Goal: Understand process/instructions

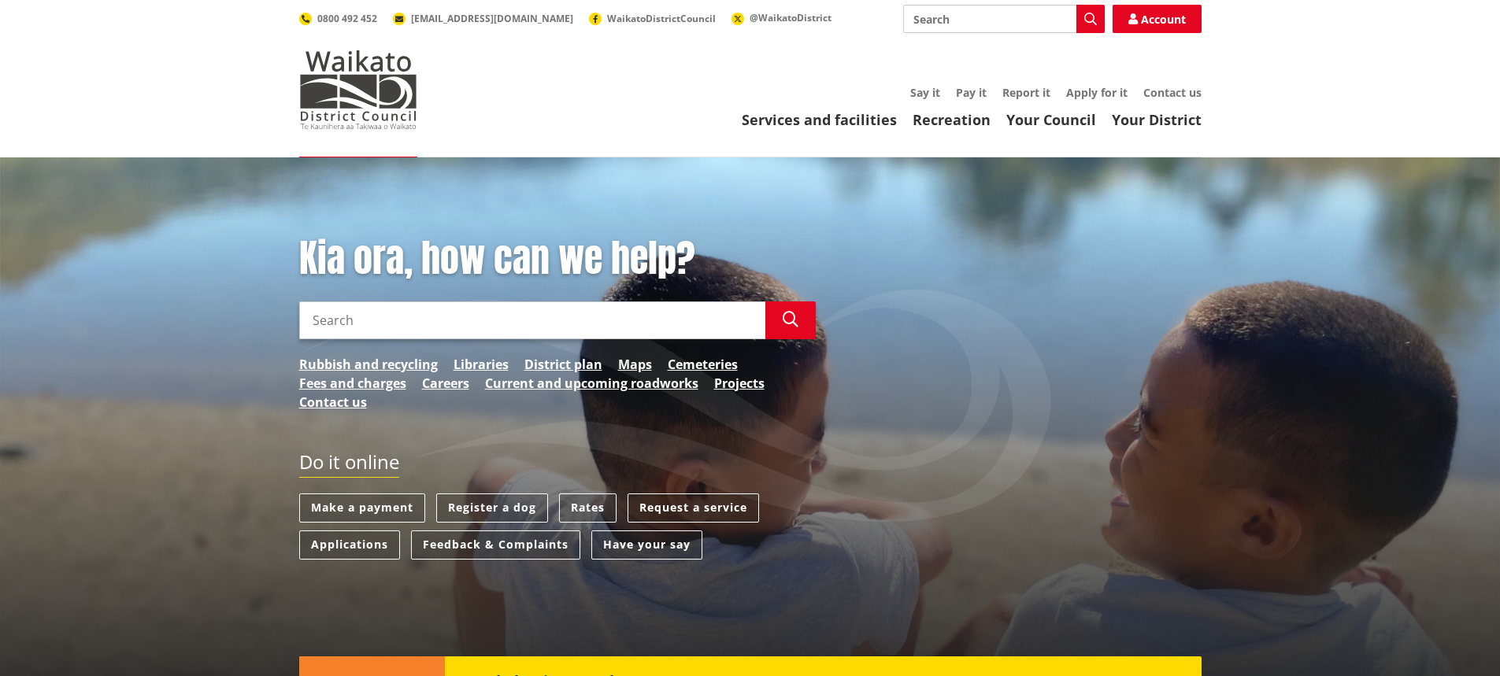
click at [522, 316] on input "Search" at bounding box center [532, 321] width 466 height 38
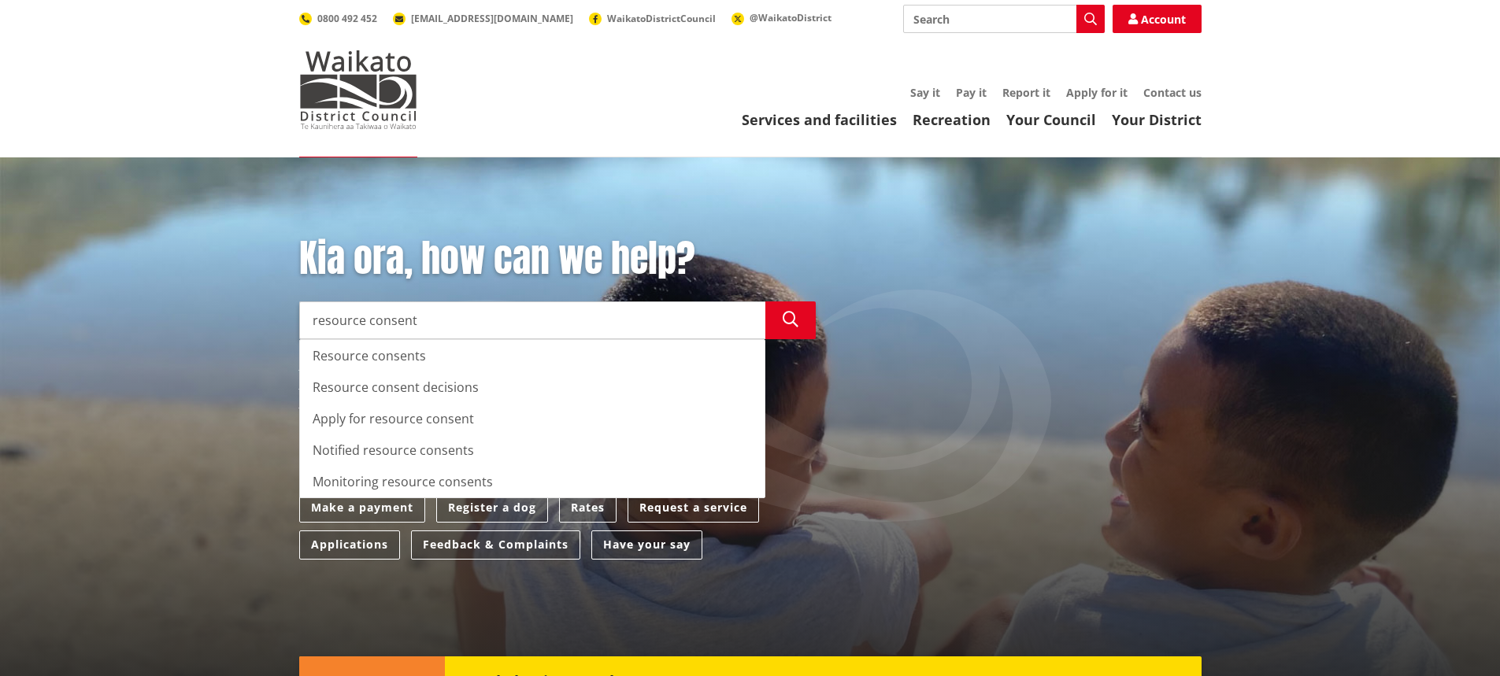
type input "resource consent"
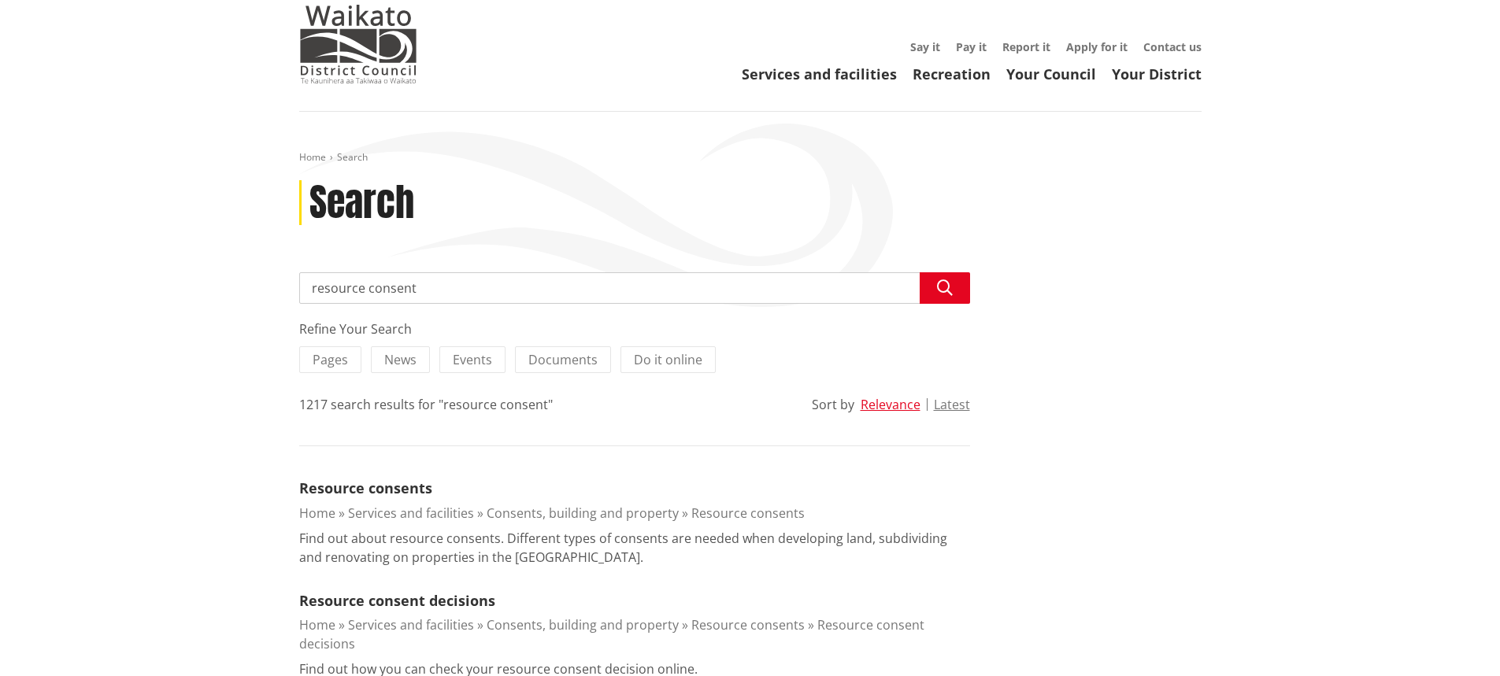
scroll to position [315, 0]
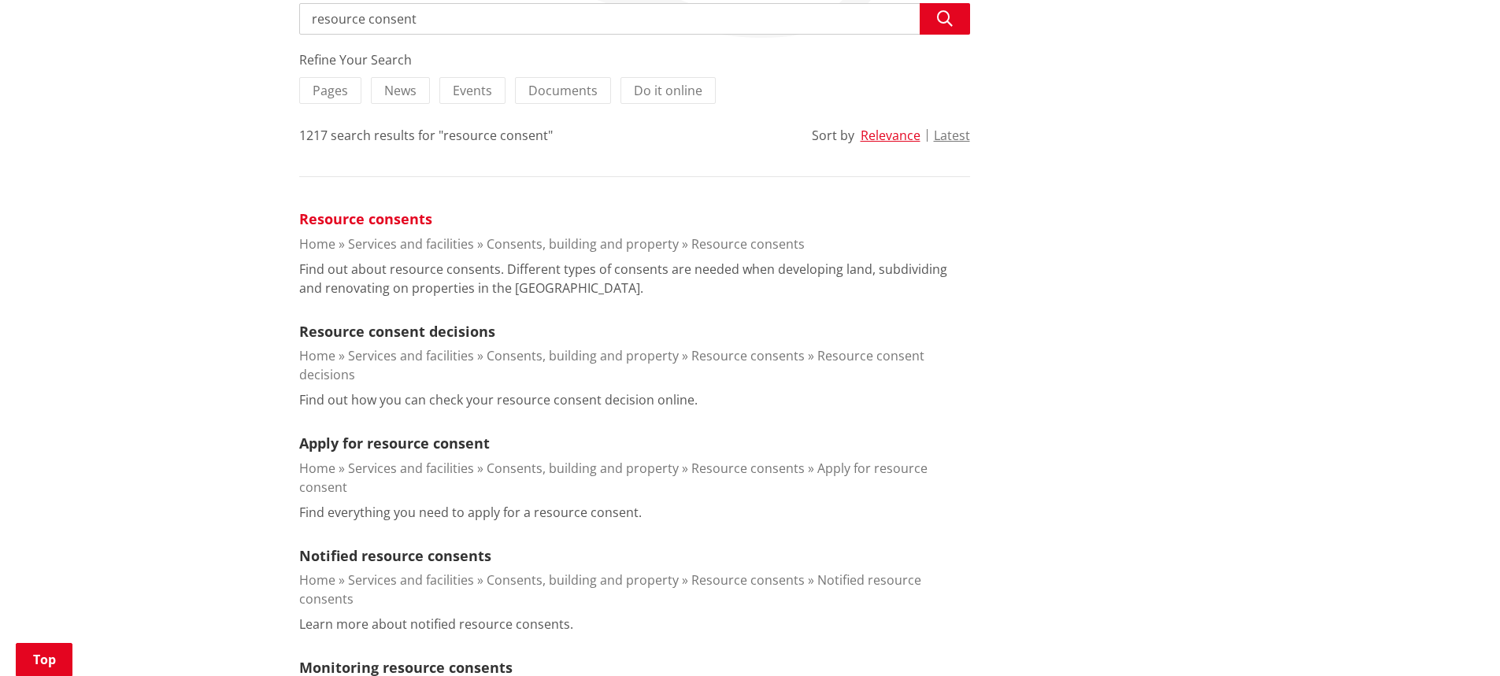
click at [362, 220] on link "Resource consents" at bounding box center [365, 218] width 133 height 19
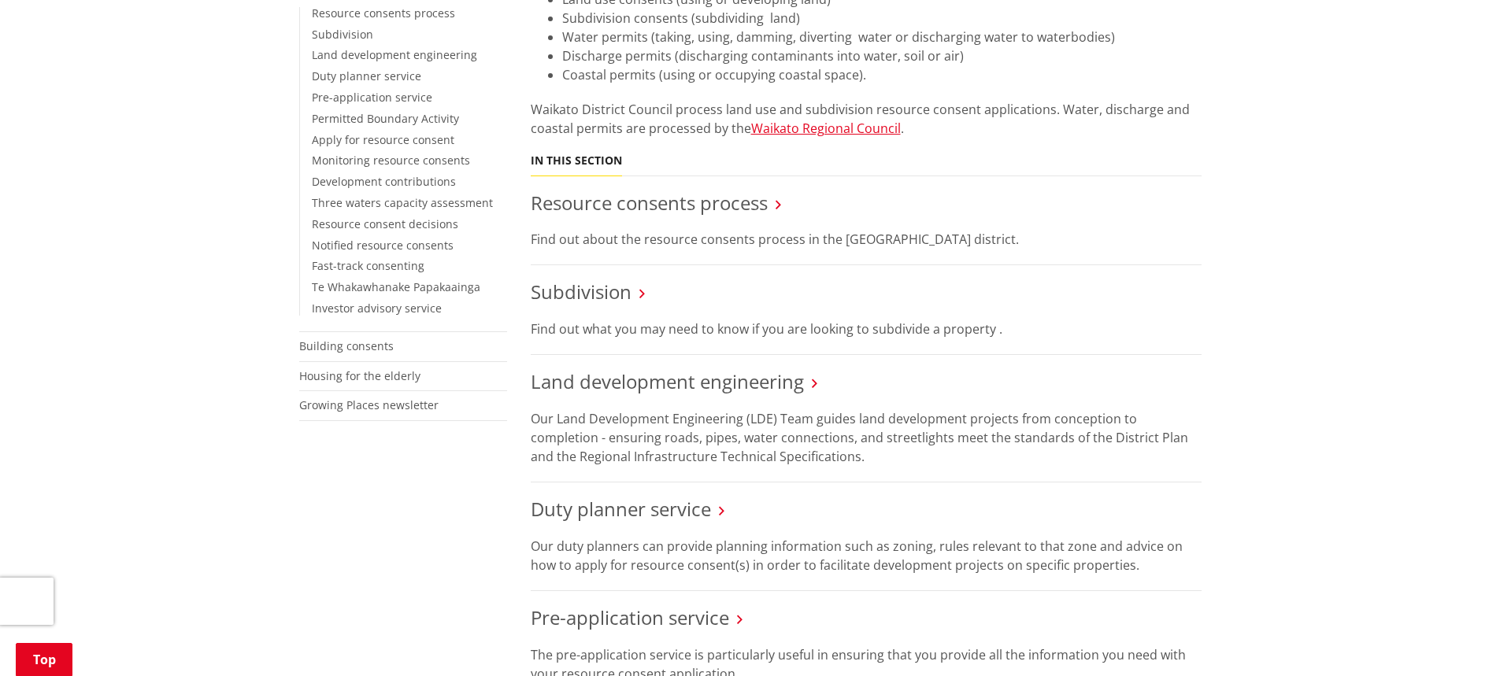
scroll to position [551, 0]
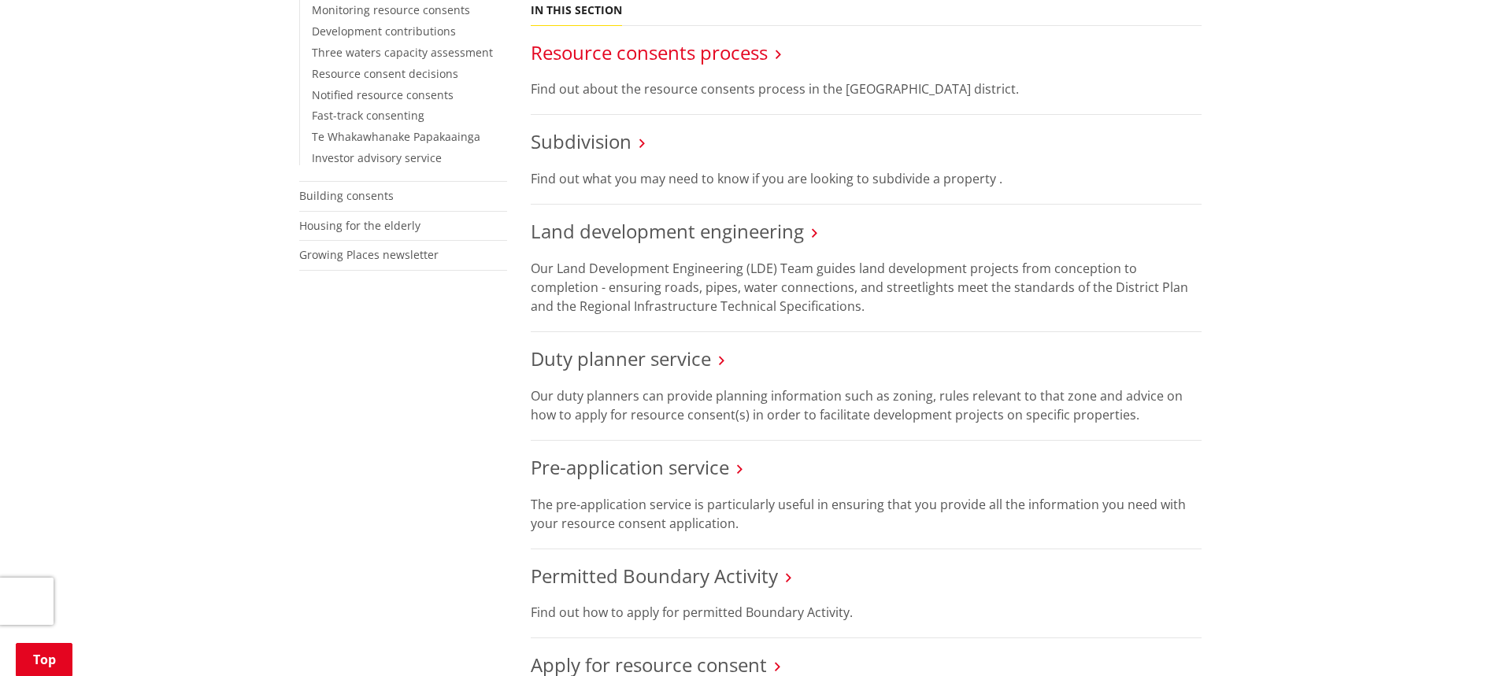
click at [608, 54] on link "Resource consents process" at bounding box center [649, 52] width 237 height 26
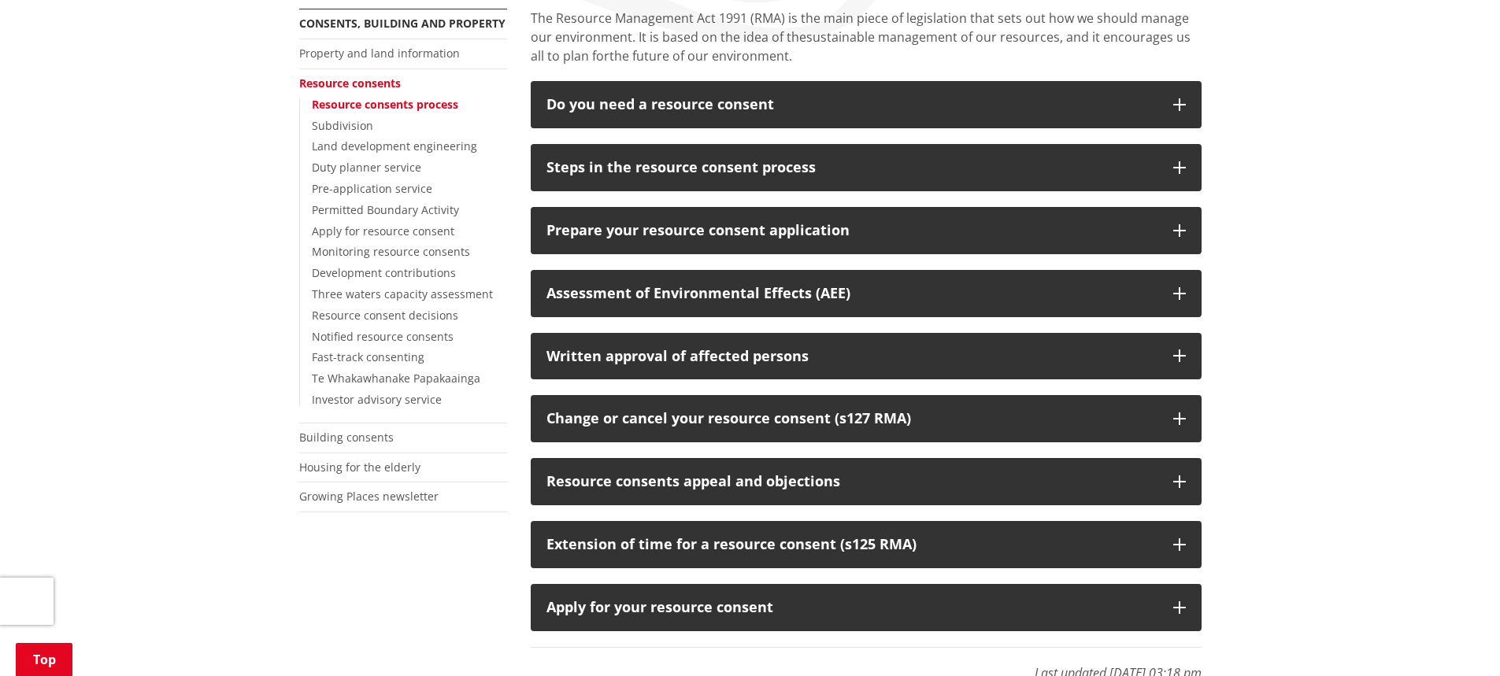
scroll to position [394, 0]
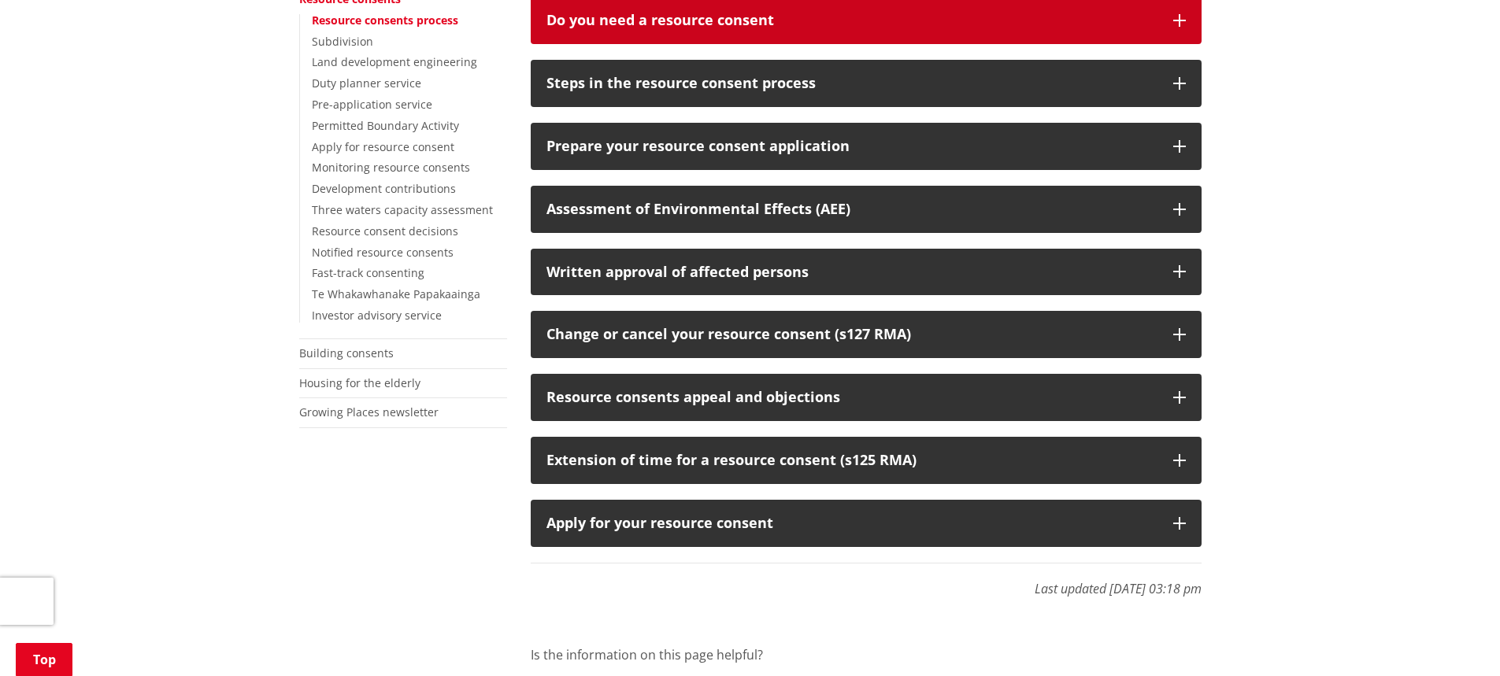
click at [613, 34] on button "Do you need a resource consent" at bounding box center [866, 20] width 671 height 47
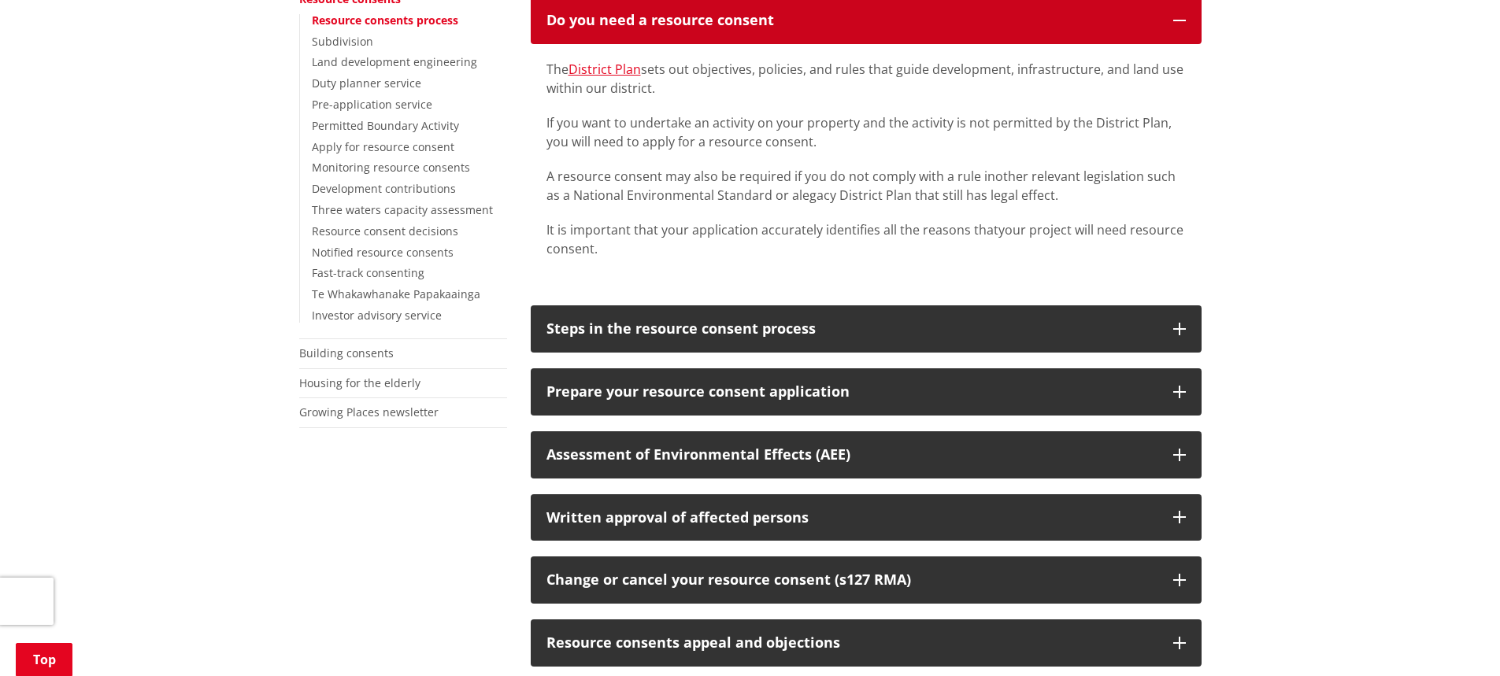
click at [670, 35] on button "Do you need a resource consent" at bounding box center [866, 20] width 671 height 47
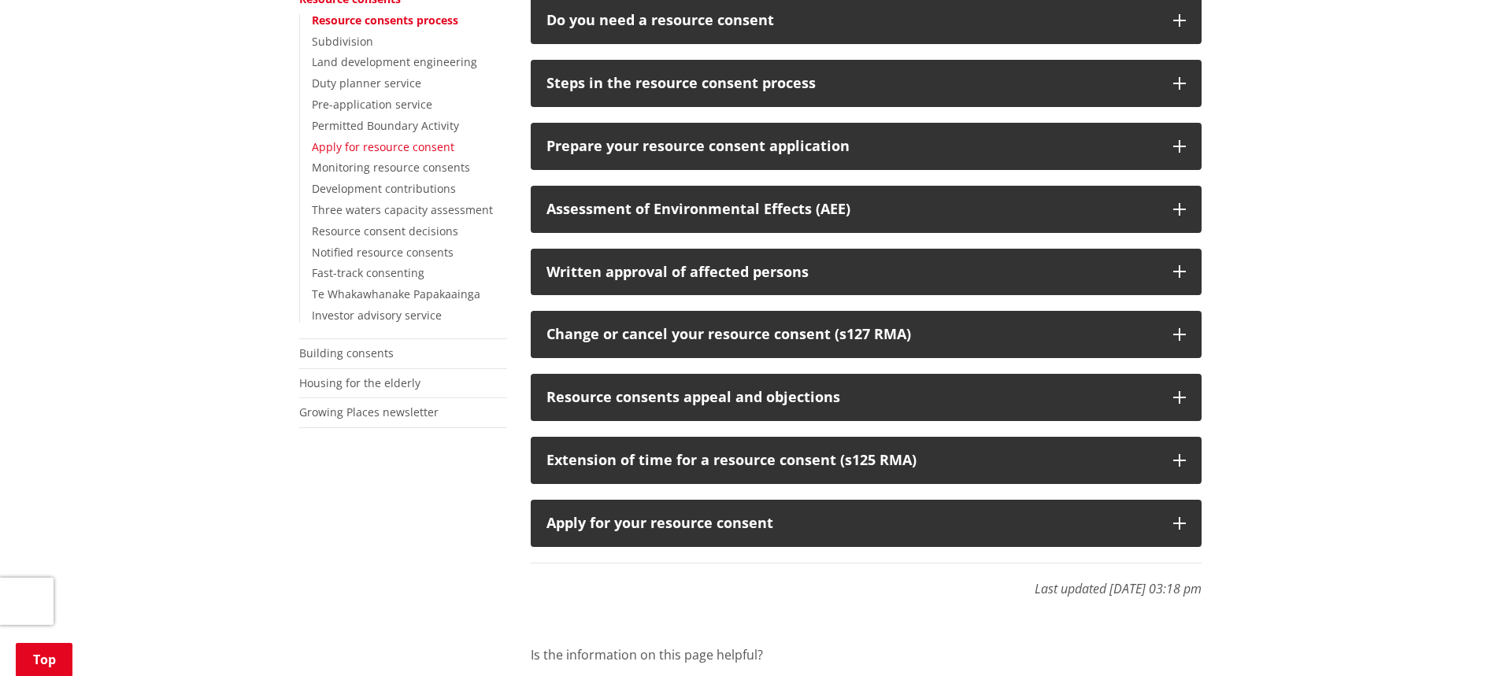
click at [352, 146] on link "Apply for resource consent" at bounding box center [383, 146] width 143 height 15
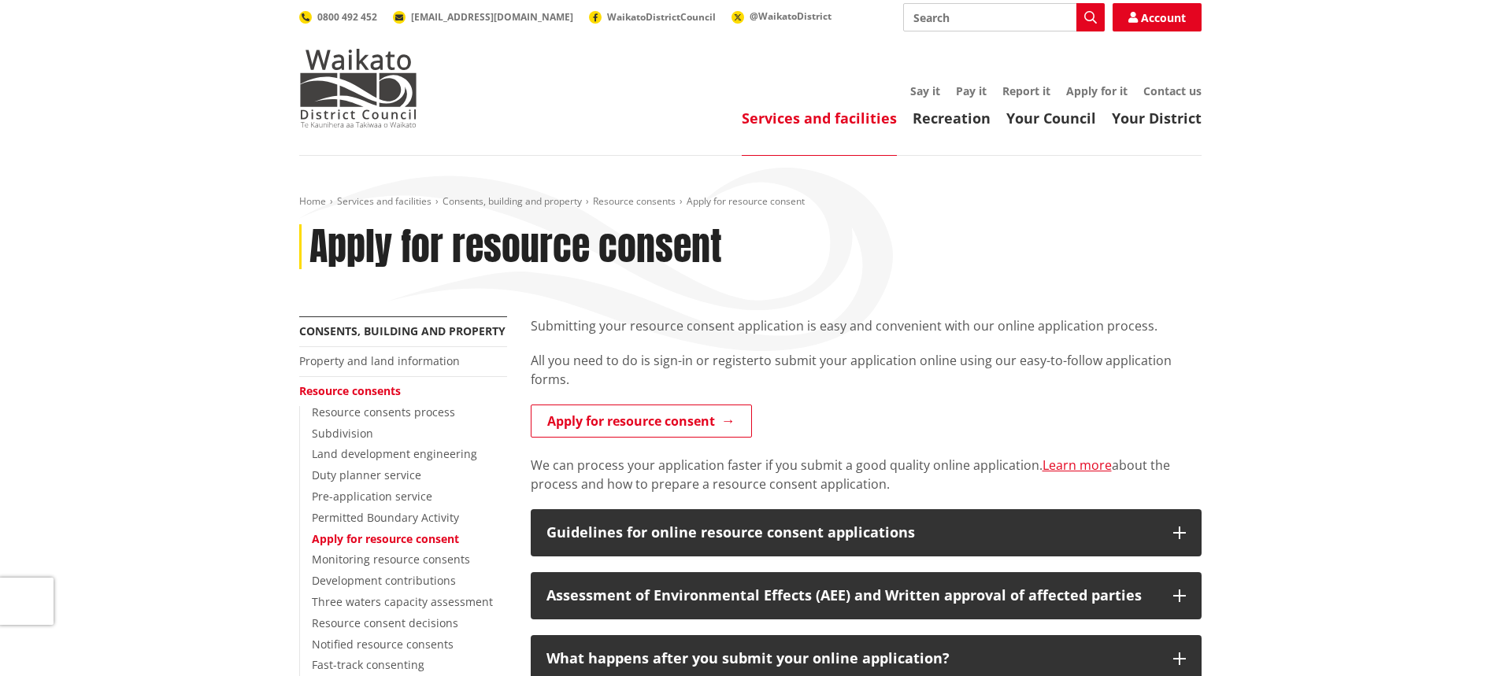
scroll to position [236, 0]
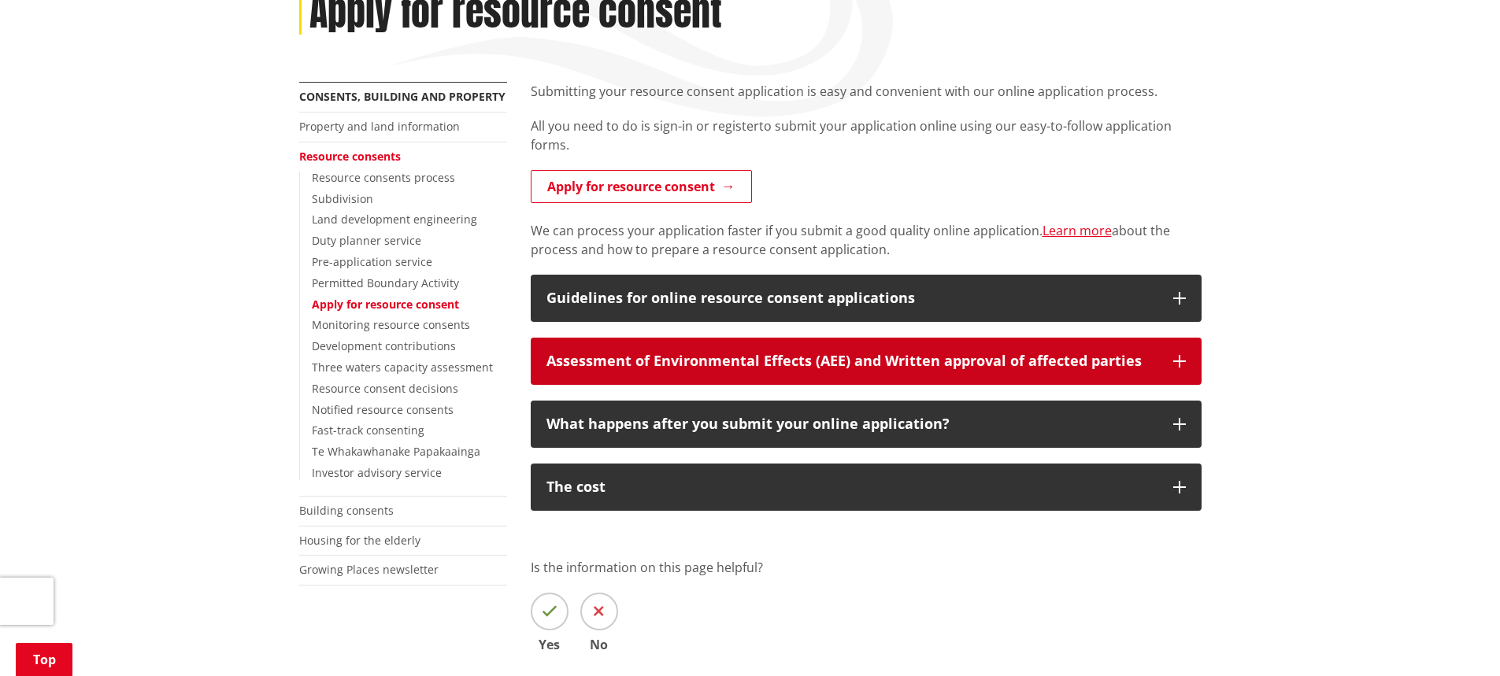
click at [615, 370] on button "Assessment of Environmental Effects (AEE) and Written approval of affected part…" at bounding box center [866, 361] width 671 height 47
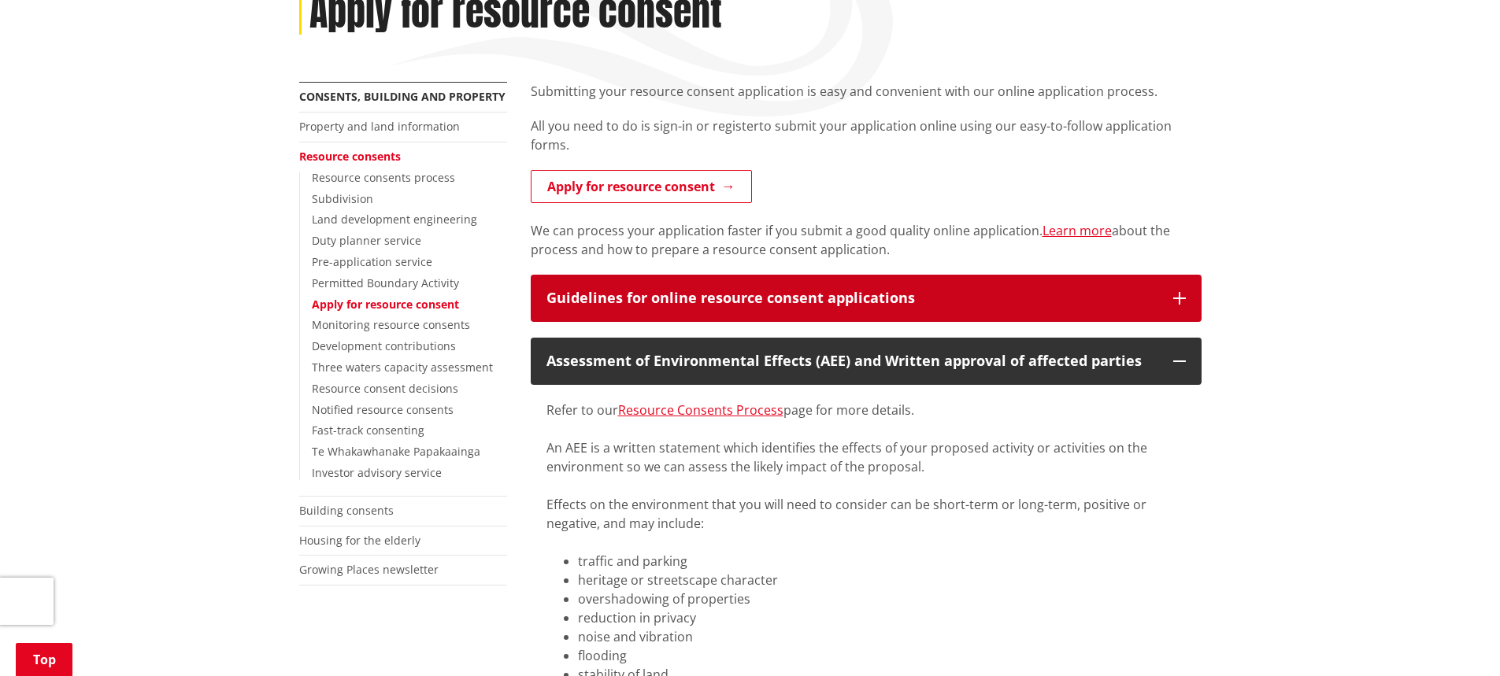
click at [753, 302] on div "Guidelines for online resource consent applications" at bounding box center [851, 299] width 611 height 16
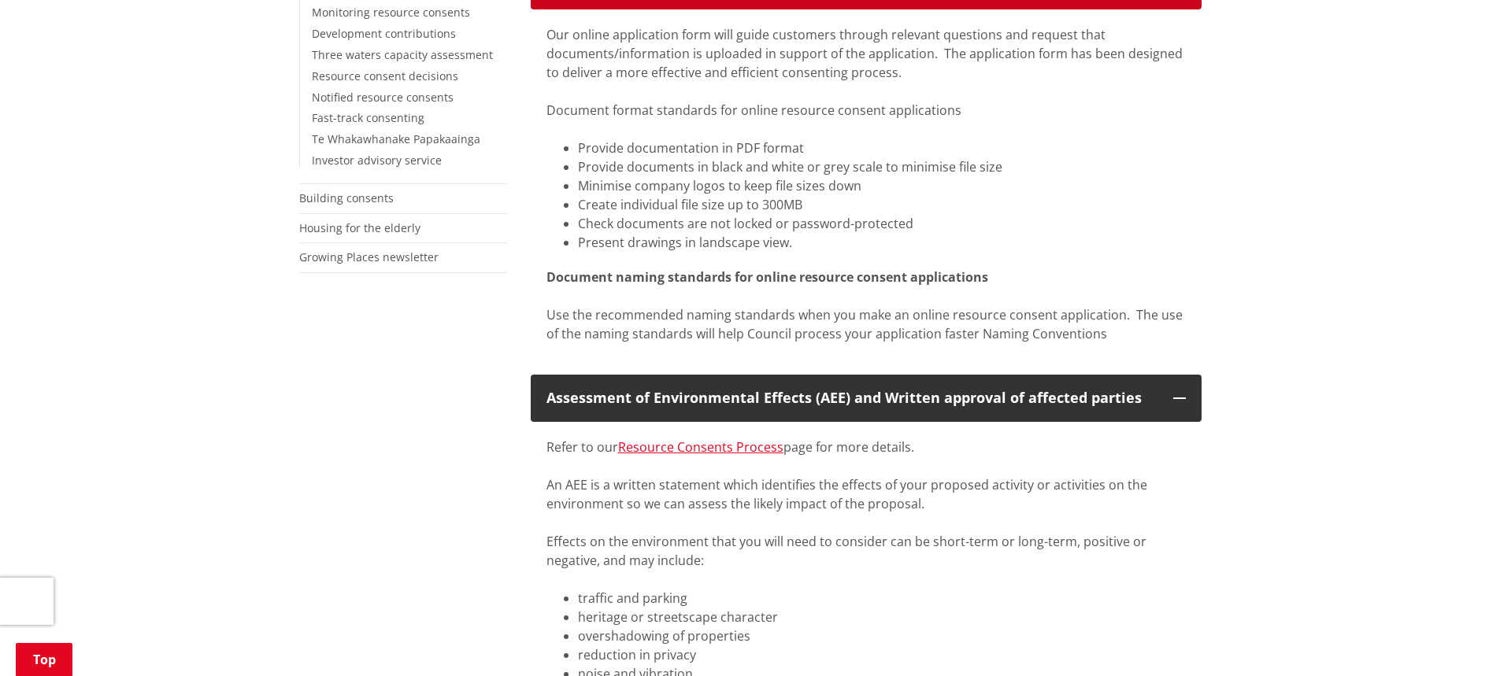
scroll to position [315, 0]
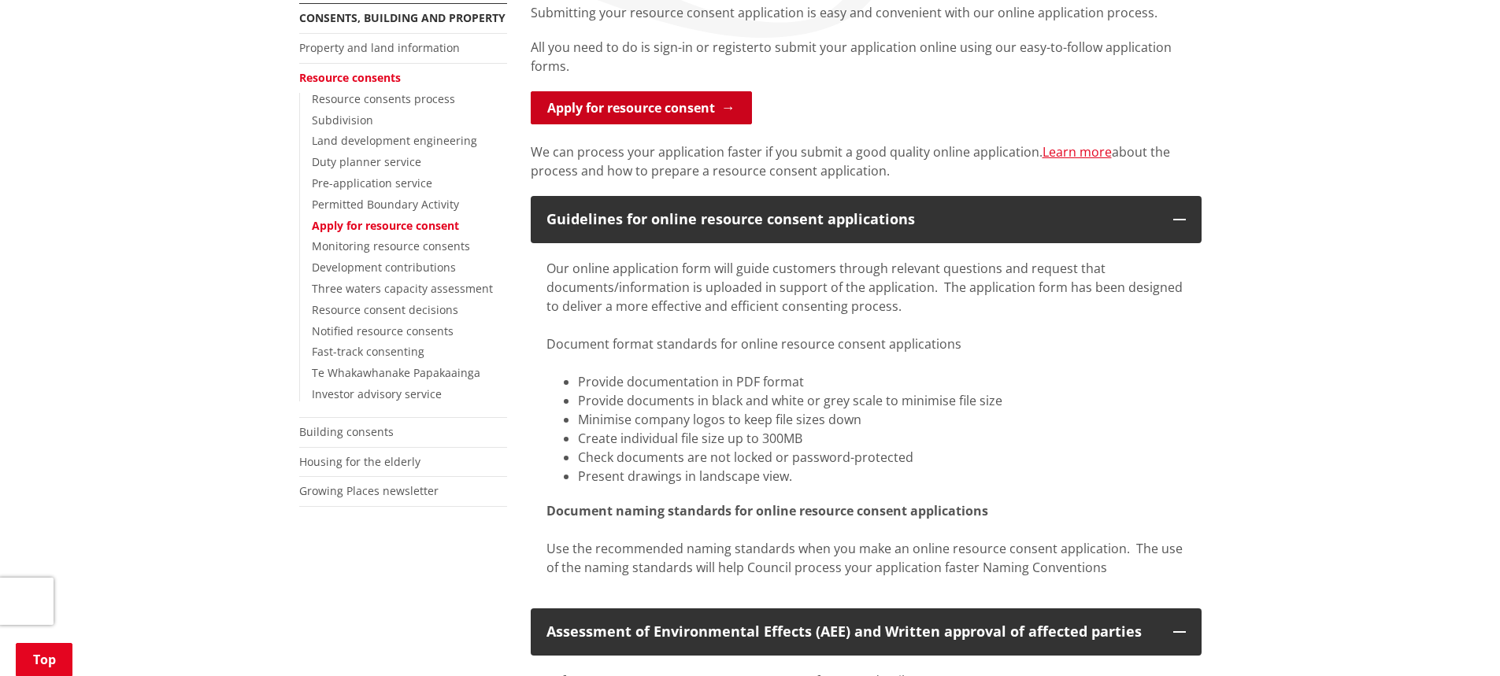
click at [624, 120] on link "Apply for resource consent" at bounding box center [641, 107] width 221 height 33
